Goal: Connect with others

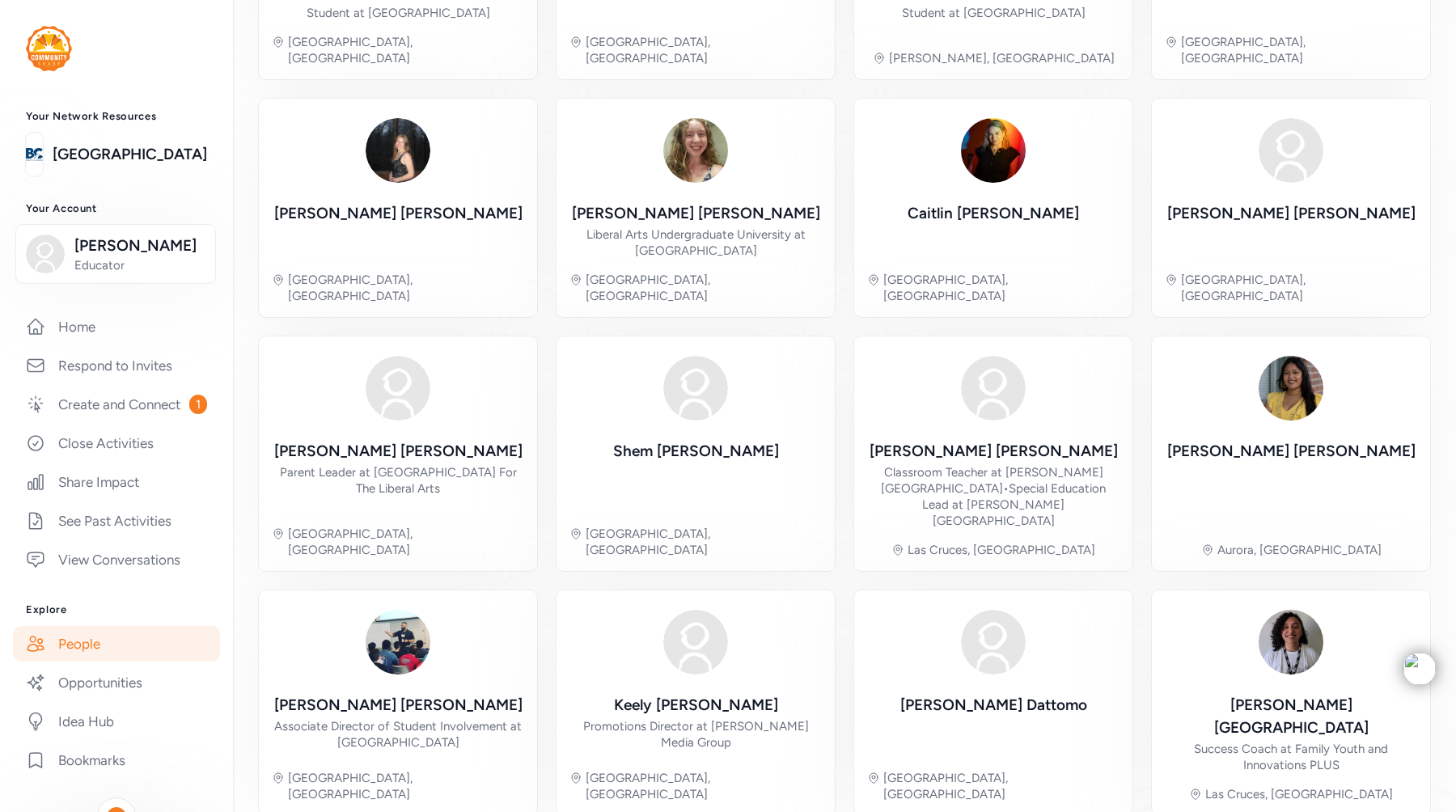
scroll to position [179, 0]
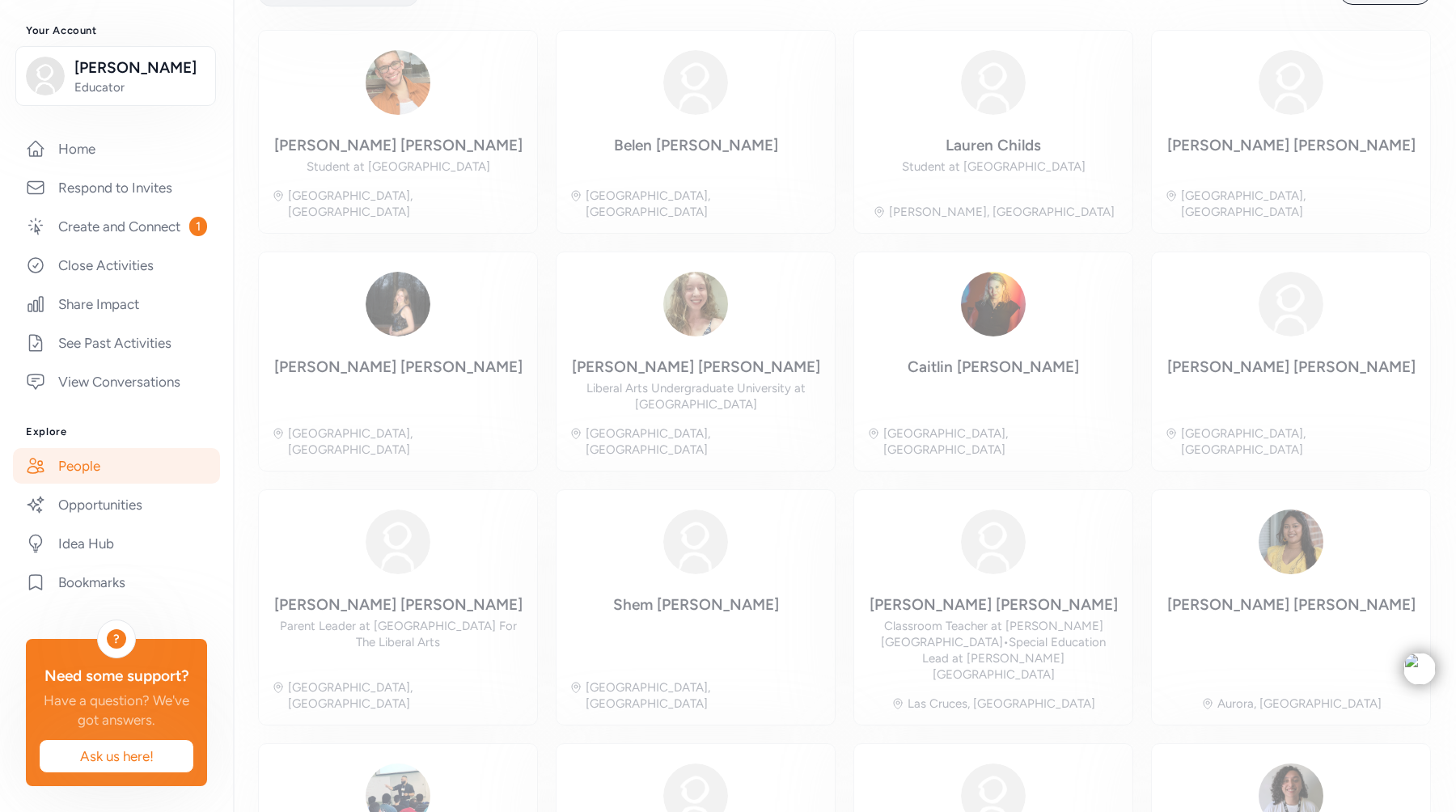
scroll to position [103, 0]
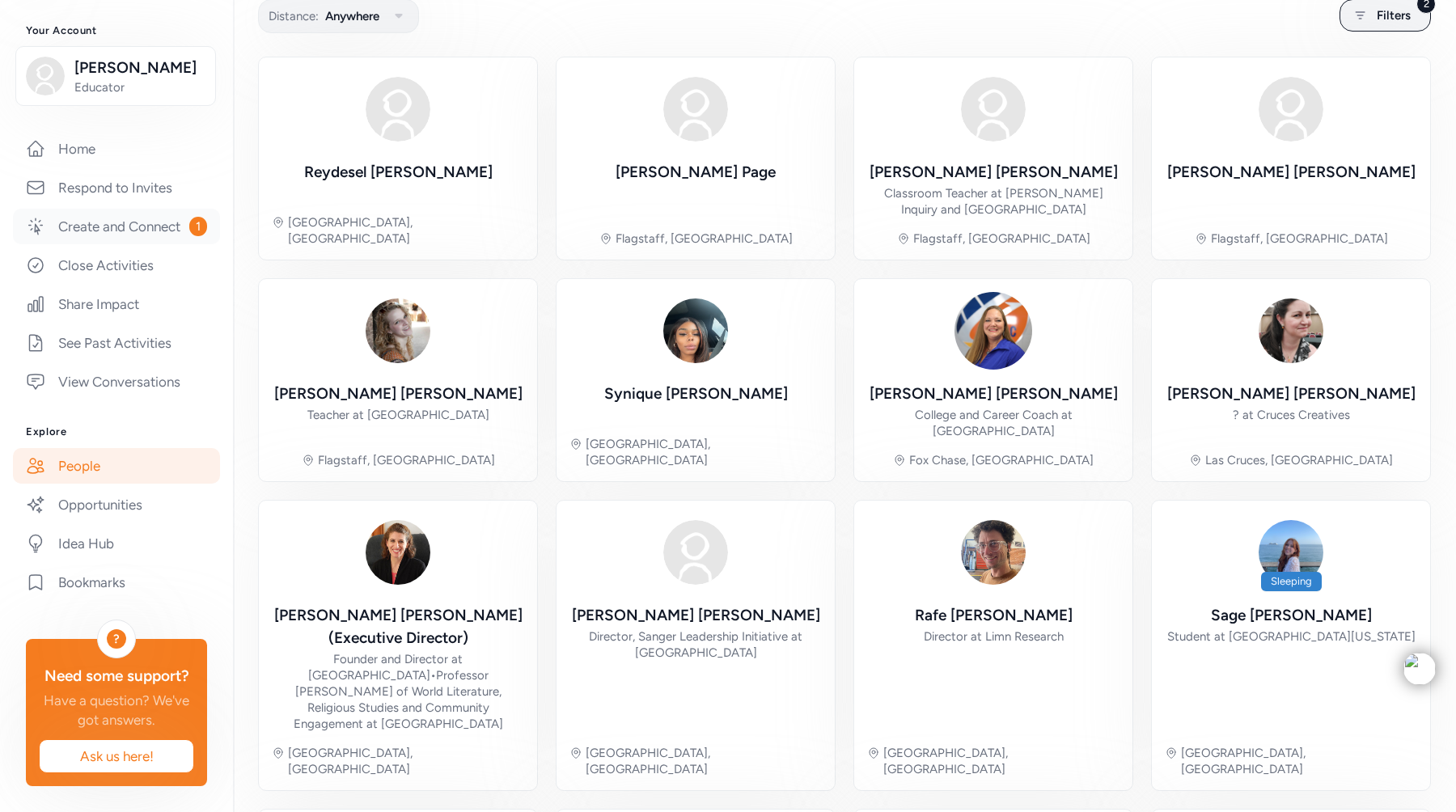
click at [164, 237] on link "Create and Connect 1" at bounding box center [116, 226] width 207 height 36
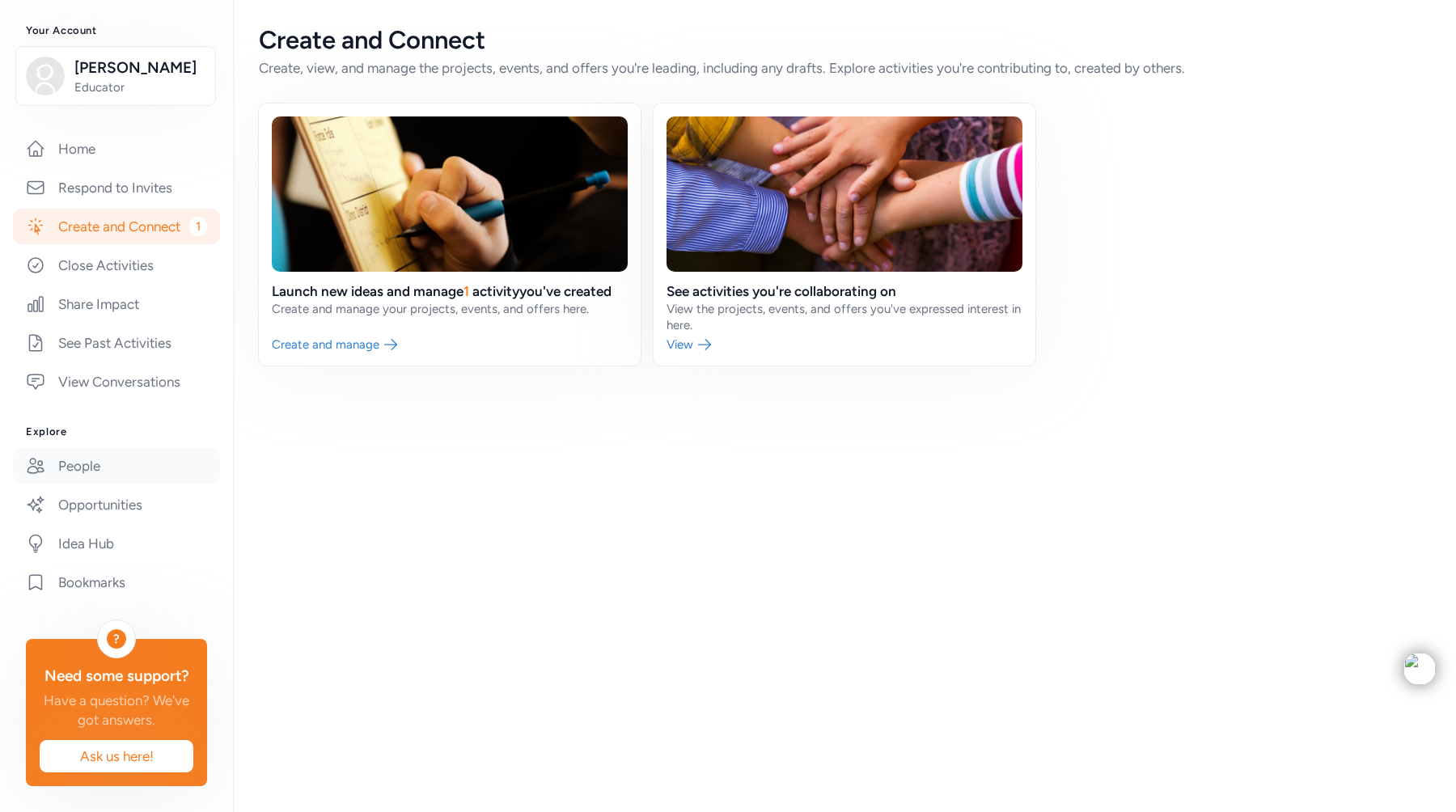
click at [121, 473] on link "People" at bounding box center [116, 465] width 207 height 36
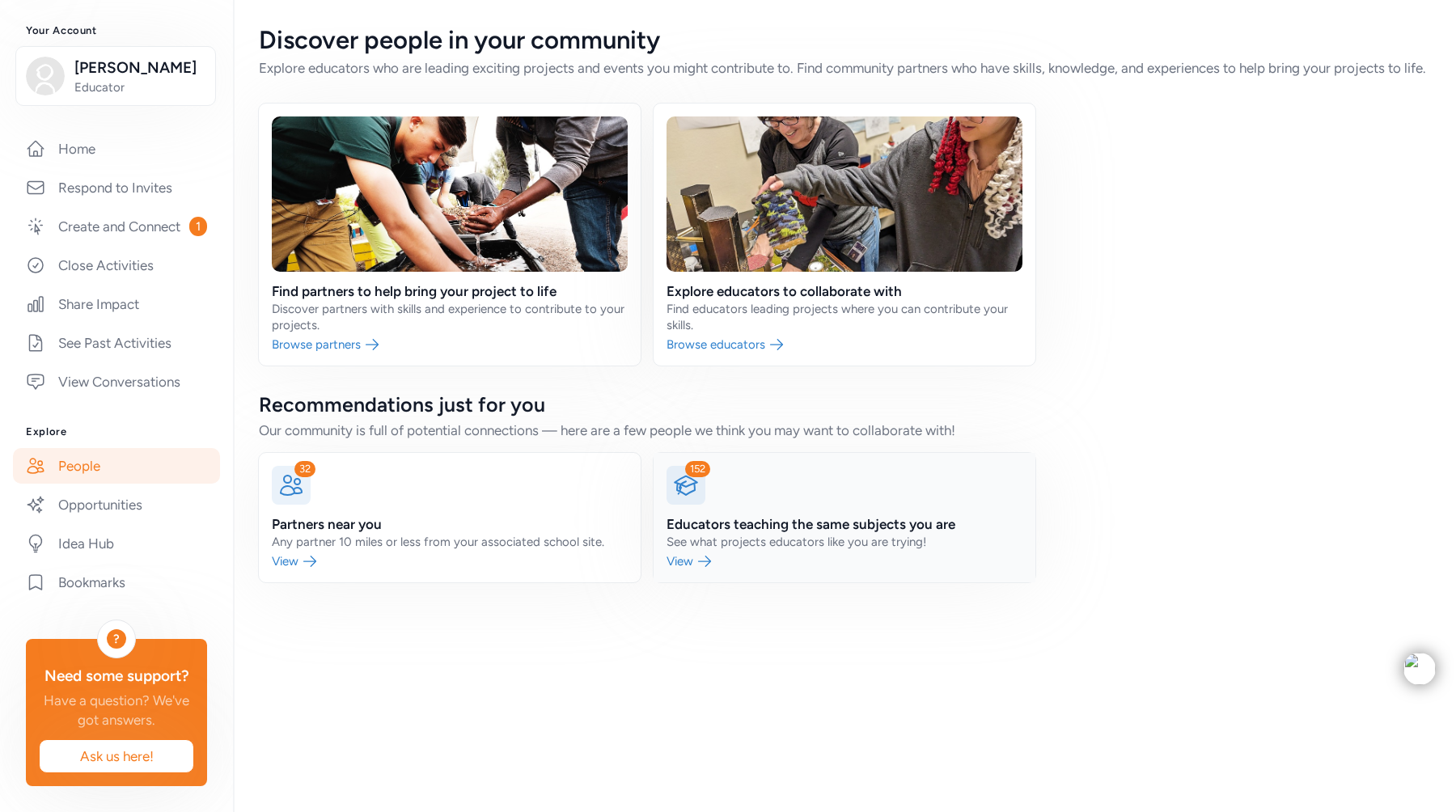
click at [723, 580] on link at bounding box center [844, 517] width 382 height 129
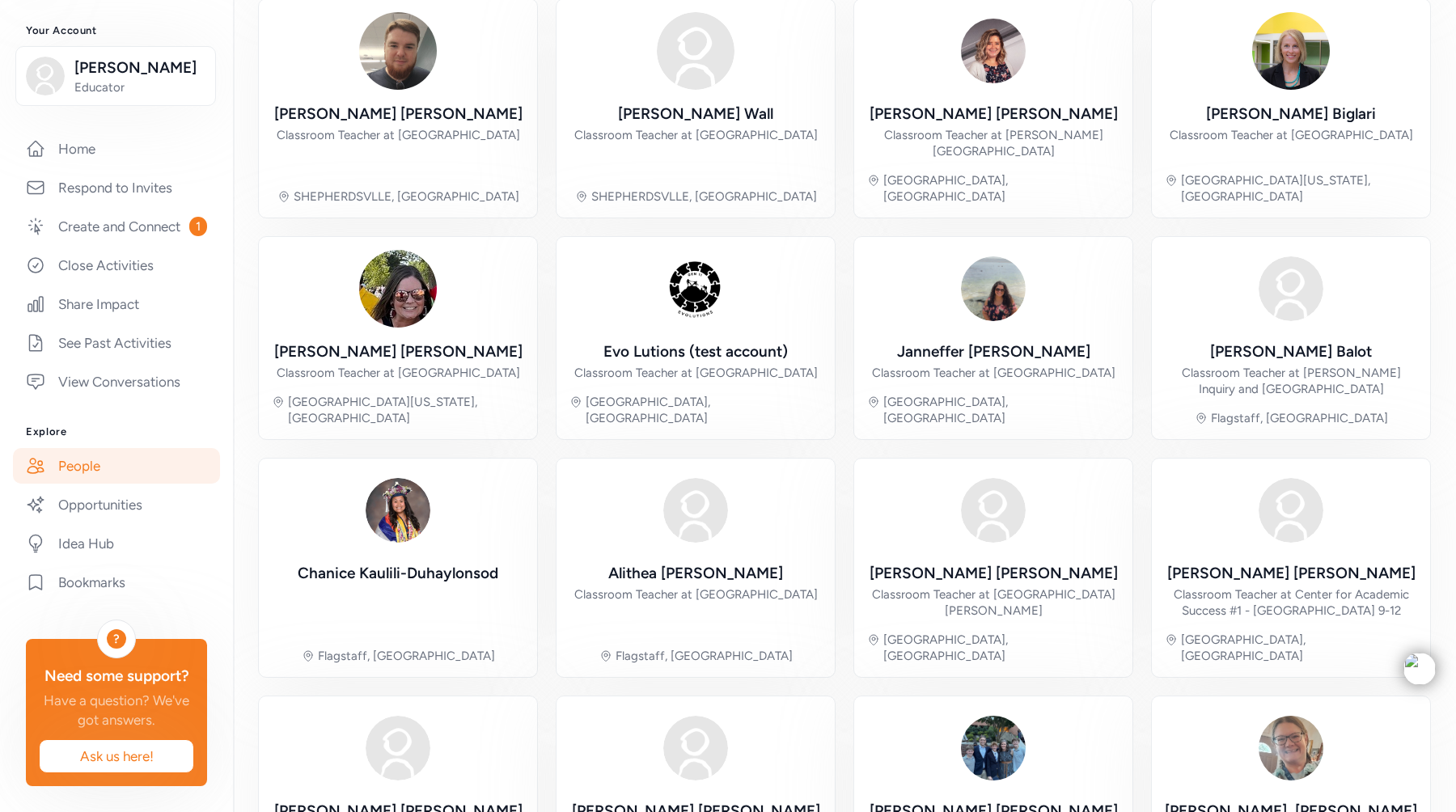
scroll to position [300, 0]
